Goal: Task Accomplishment & Management: Manage account settings

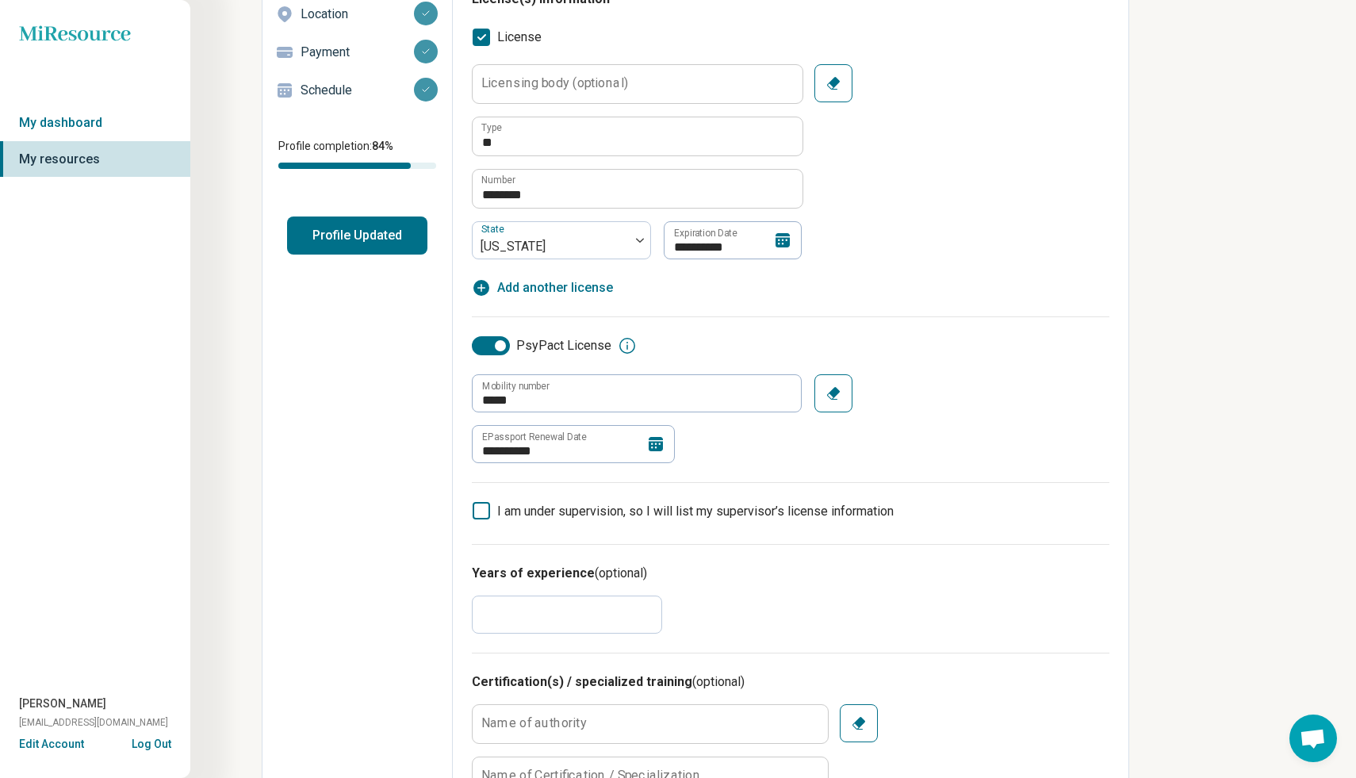
scroll to position [216, 0]
click at [656, 442] on icon at bounding box center [655, 442] width 14 height 14
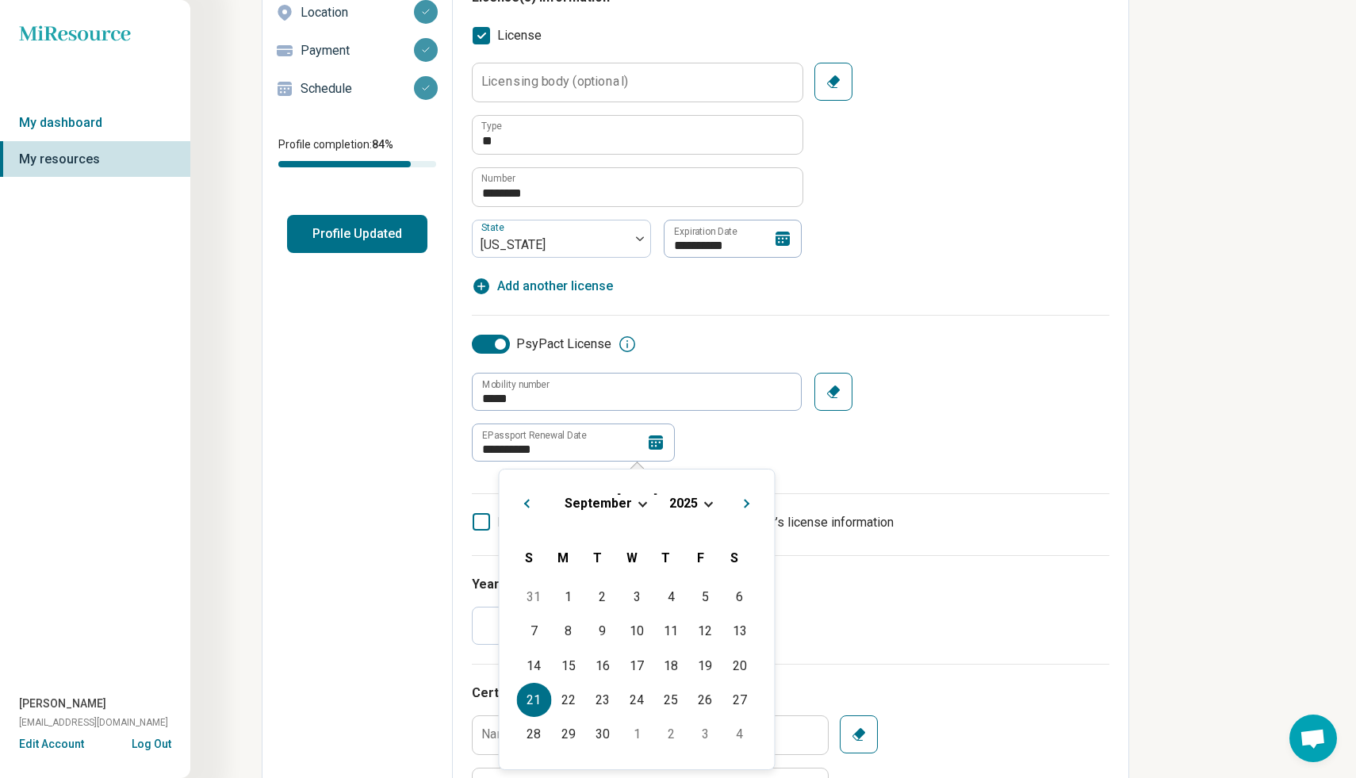
click at [710, 506] on div "[DATE]" at bounding box center [637, 503] width 250 height 17
click at [704, 502] on span "Choose Date" at bounding box center [708, 502] width 9 height 9
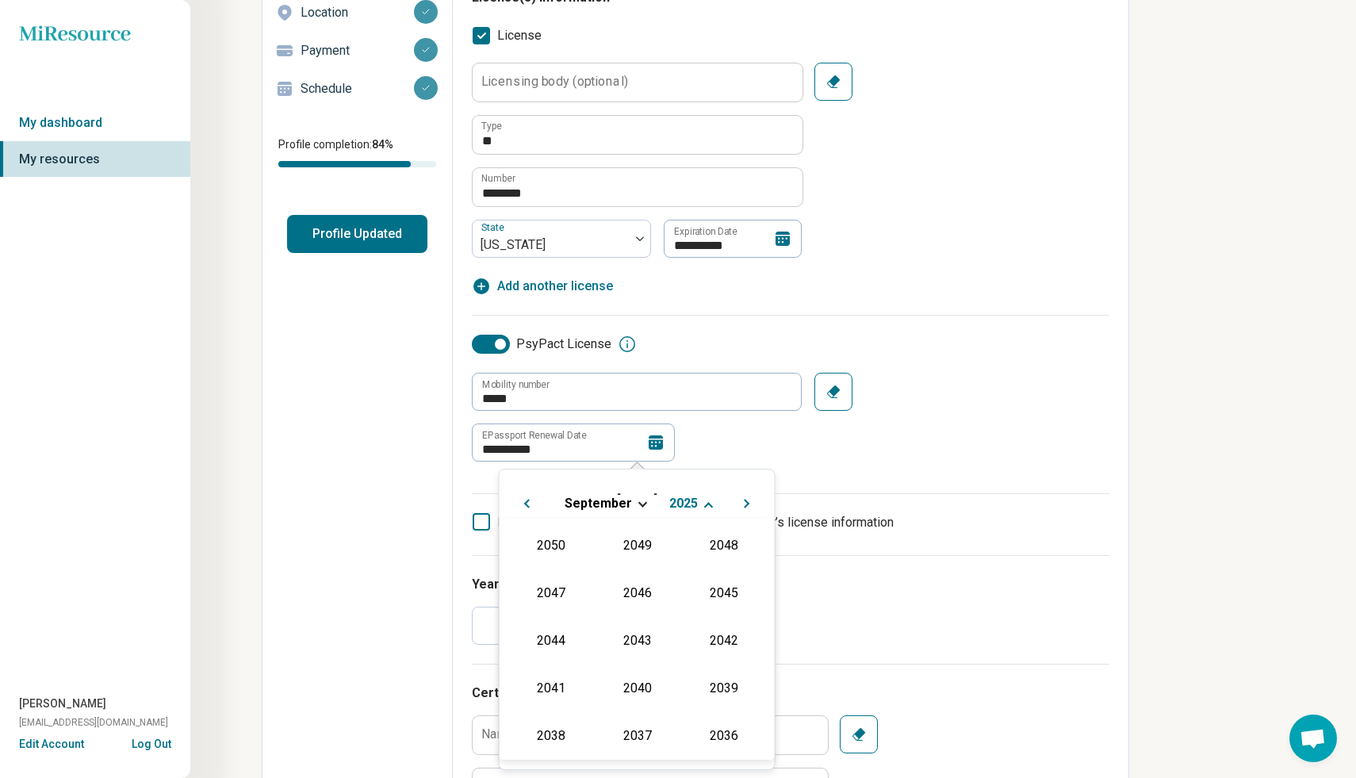
scroll to position [287, 0]
click at [560, 641] on div "2026" at bounding box center [550, 639] width 77 height 29
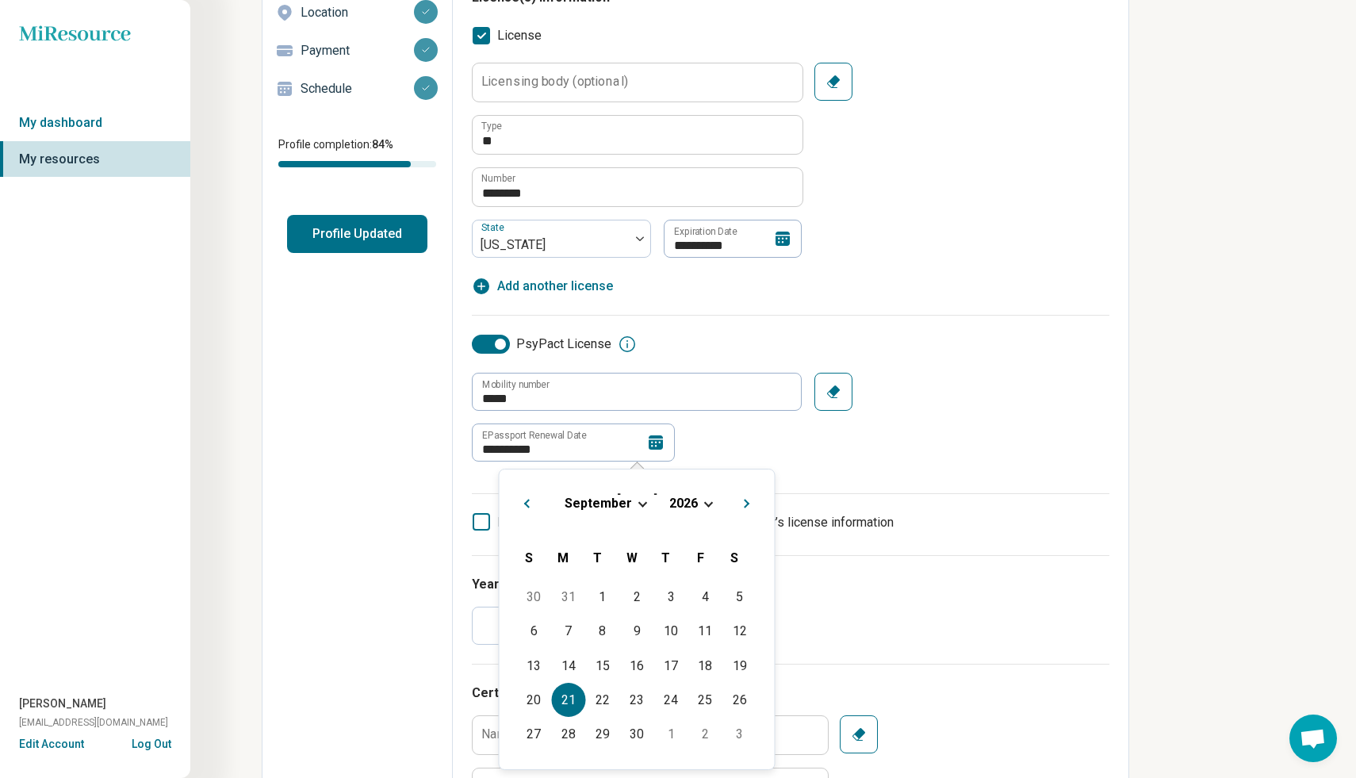
click at [571, 690] on div "21" at bounding box center [568, 700] width 34 height 34
type textarea "*"
type input "**********"
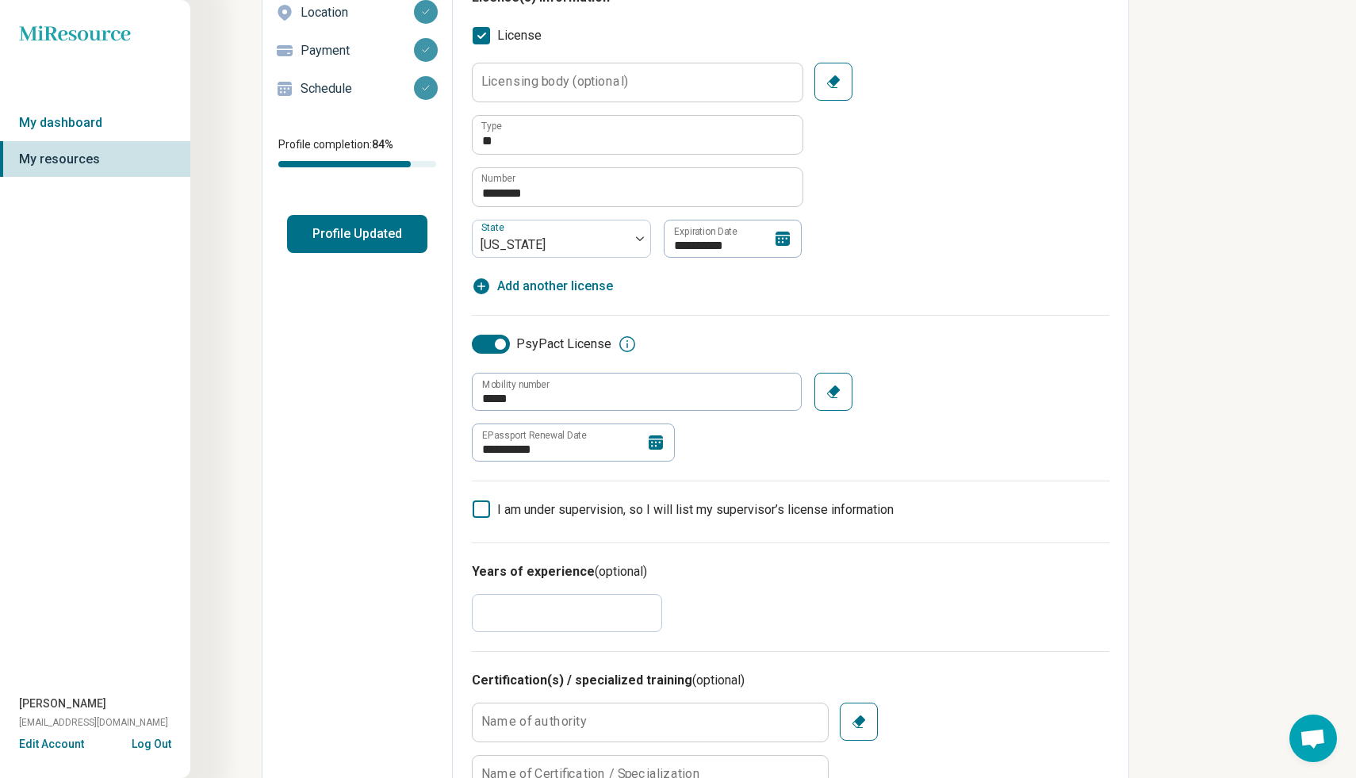
click at [1198, 363] on div "**********" at bounding box center [678, 787] width 1356 height 2007
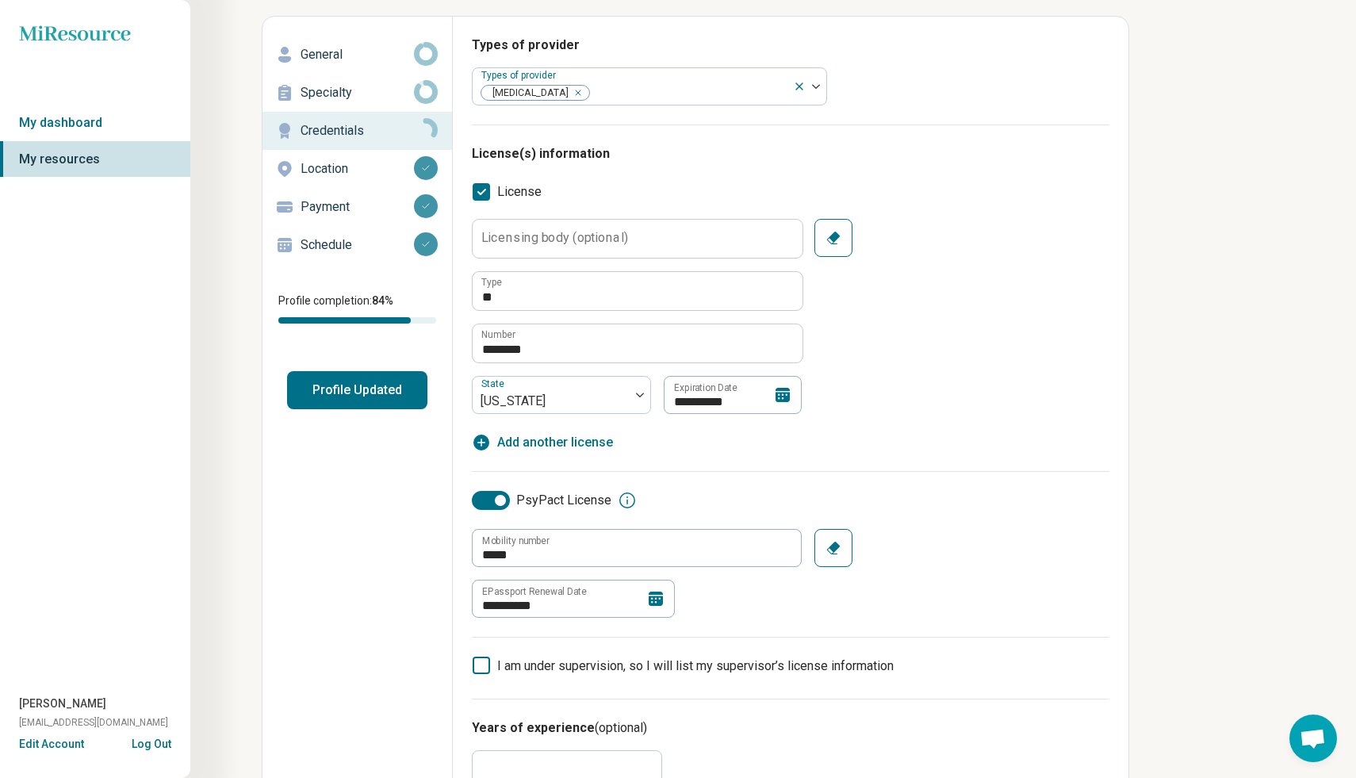
scroll to position [0, 0]
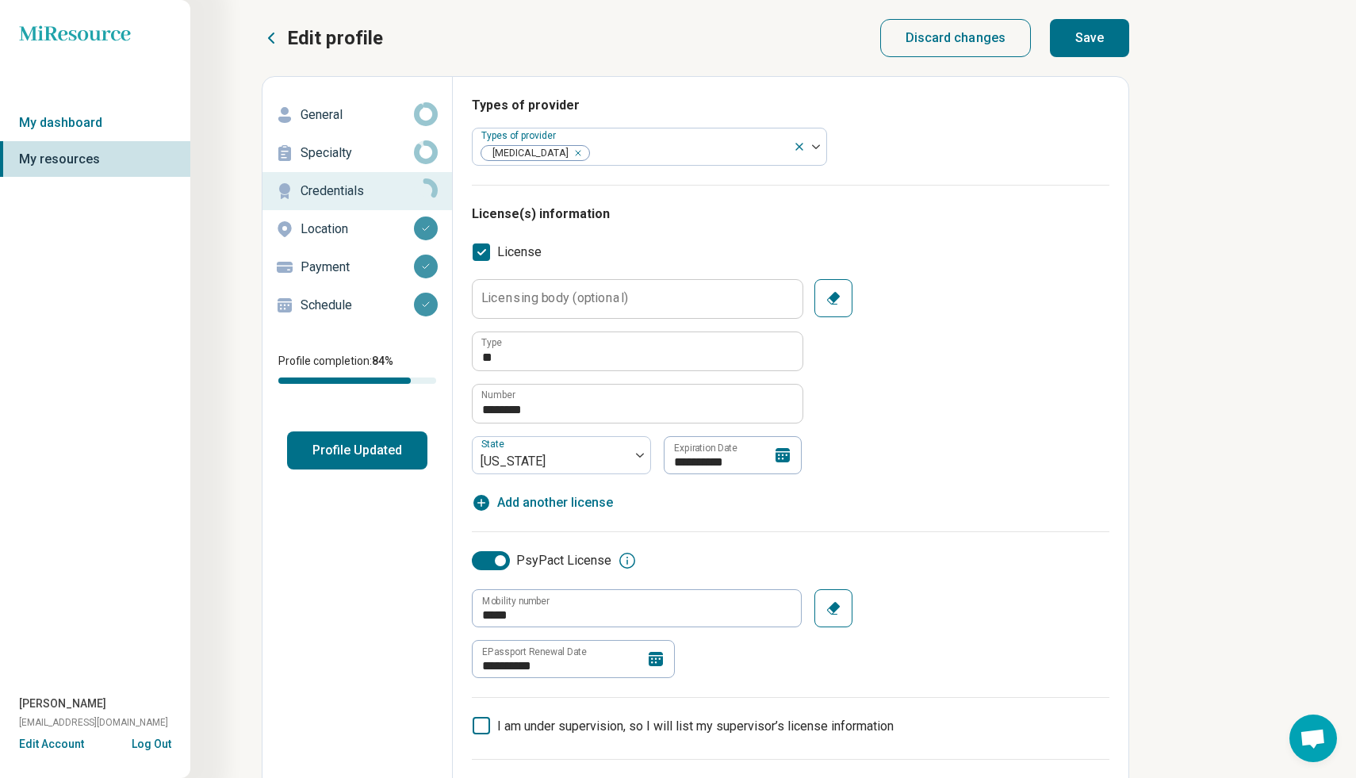
click at [1115, 37] on button "Save" at bounding box center [1089, 38] width 79 height 38
type textarea "*"
